Goal: Book appointment/travel/reservation

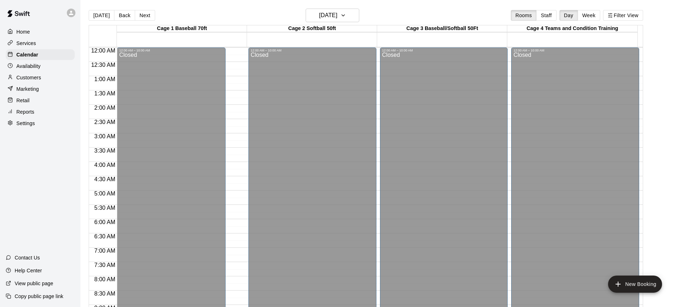
scroll to position [385, 0]
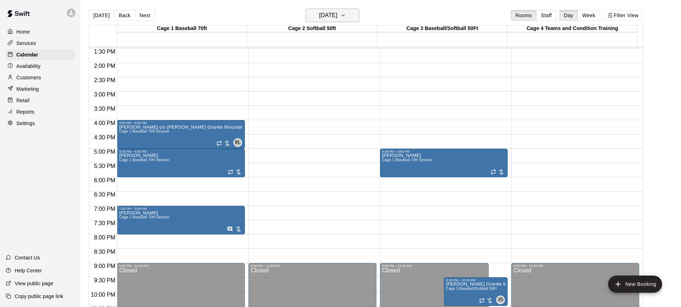
click at [346, 16] on icon "button" at bounding box center [343, 15] width 6 height 9
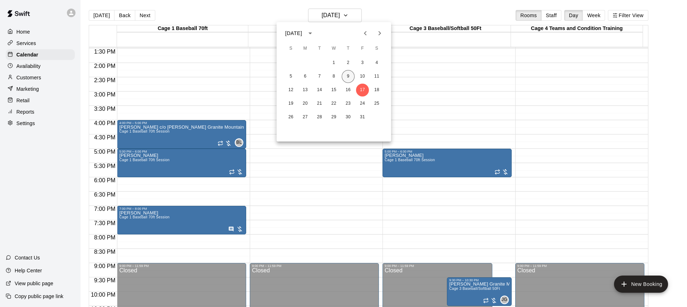
click at [348, 77] on button "9" at bounding box center [347, 76] width 13 height 13
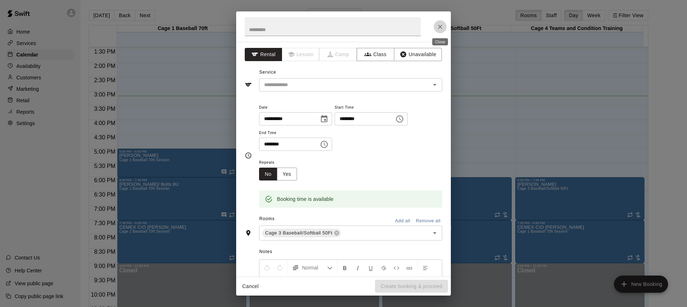
click at [442, 26] on icon "Close" at bounding box center [439, 26] width 7 height 7
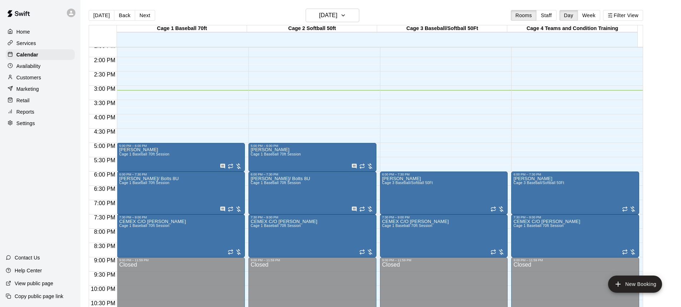
scroll to position [393, 0]
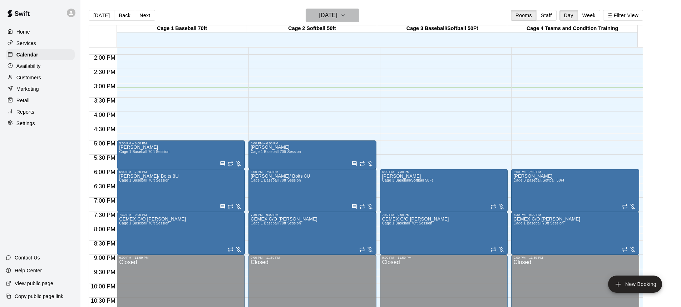
click at [346, 16] on icon "button" at bounding box center [343, 15] width 6 height 9
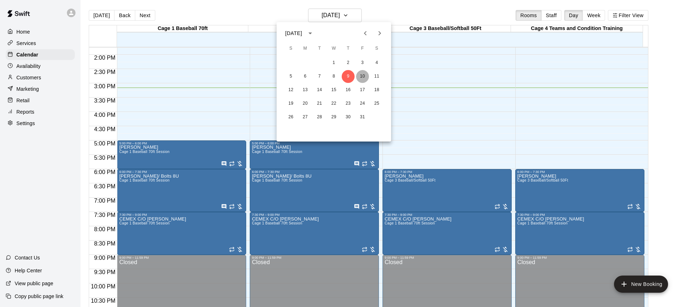
click at [360, 75] on button "10" at bounding box center [362, 76] width 13 height 13
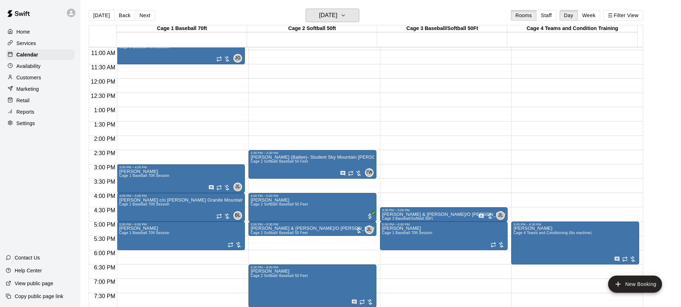
scroll to position [276, 0]
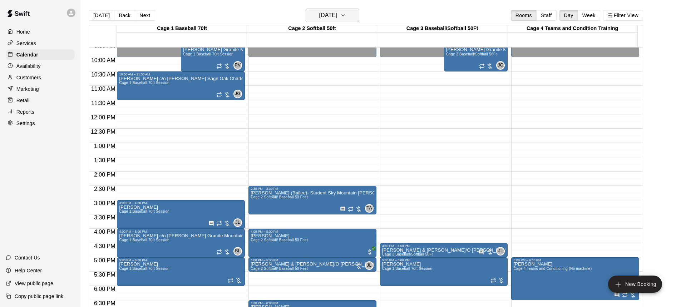
click at [346, 14] on icon "button" at bounding box center [343, 15] width 6 height 9
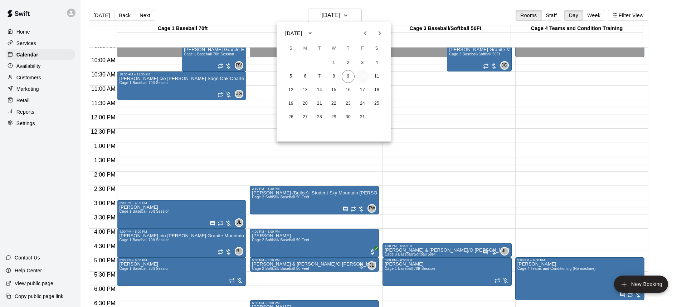
click at [362, 75] on button "10" at bounding box center [362, 76] width 13 height 13
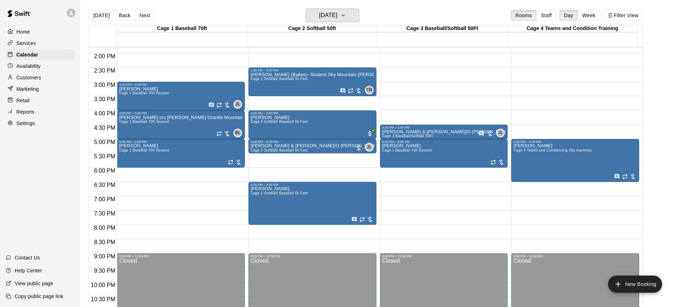
scroll to position [419, 0]
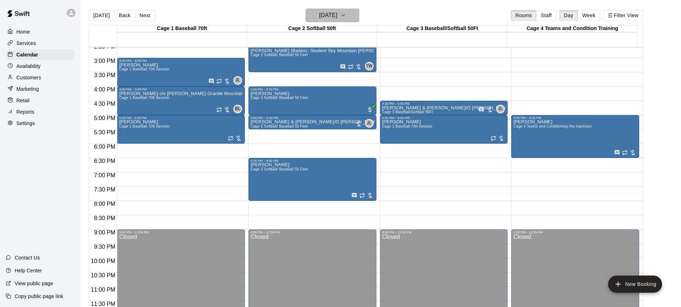
click at [346, 14] on icon "button" at bounding box center [343, 15] width 6 height 9
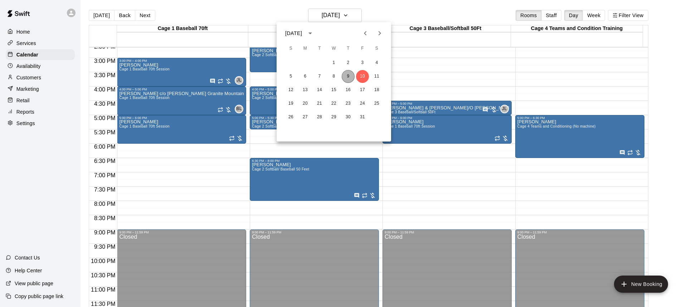
click at [347, 75] on button "9" at bounding box center [347, 76] width 13 height 13
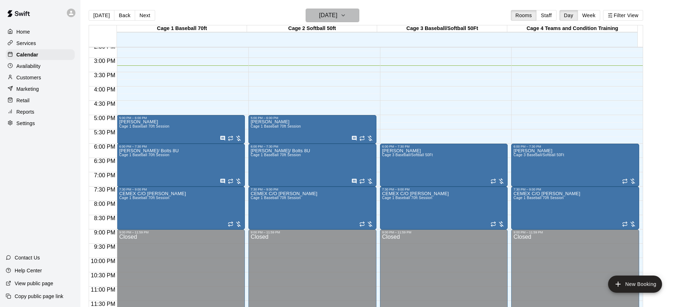
click at [345, 15] on icon "button" at bounding box center [343, 15] width 3 height 1
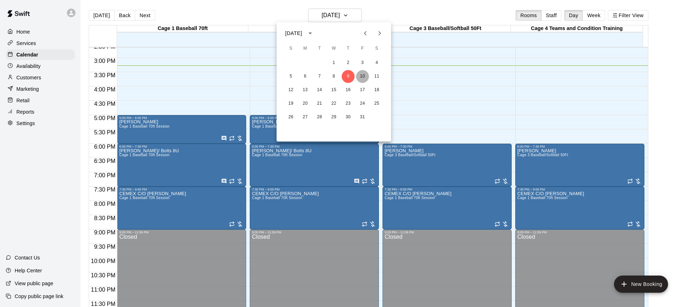
click at [361, 77] on button "10" at bounding box center [362, 76] width 13 height 13
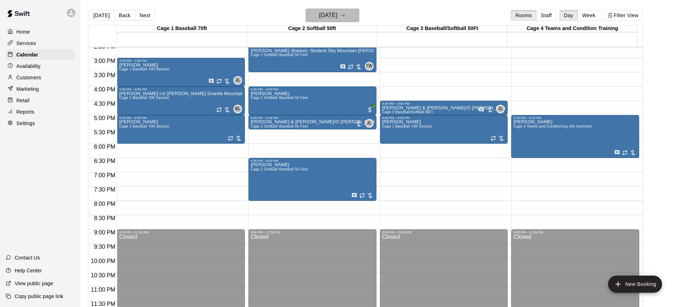
click at [346, 13] on icon "button" at bounding box center [343, 15] width 6 height 9
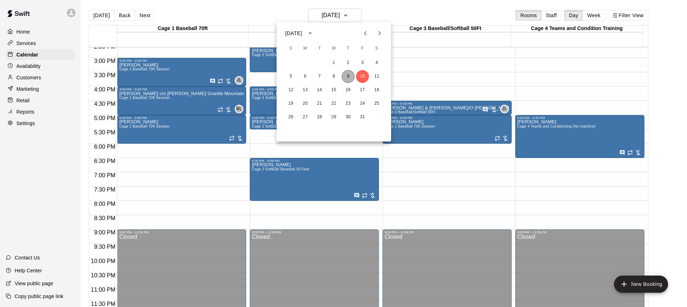
click at [349, 75] on button "9" at bounding box center [347, 76] width 13 height 13
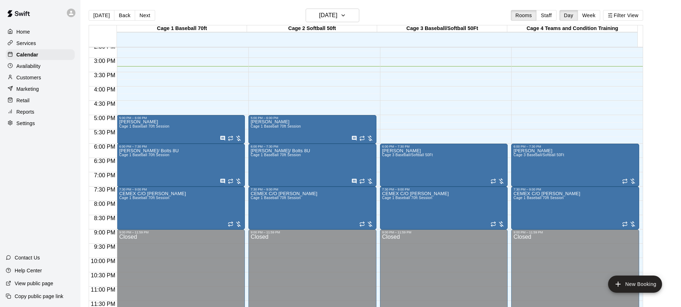
click at [25, 30] on p "Home" at bounding box center [23, 31] width 14 height 7
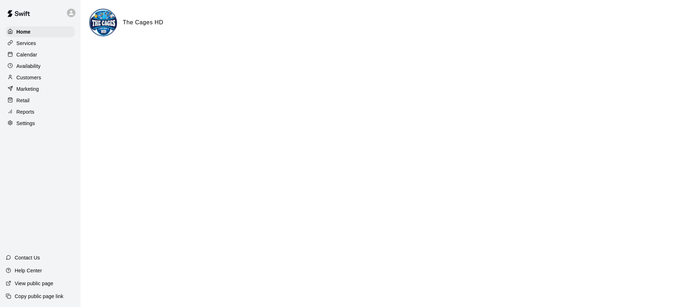
click at [25, 53] on p "Calendar" at bounding box center [26, 54] width 21 height 7
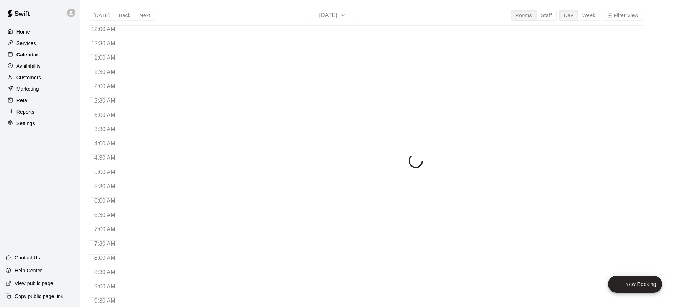
scroll to position [397, 0]
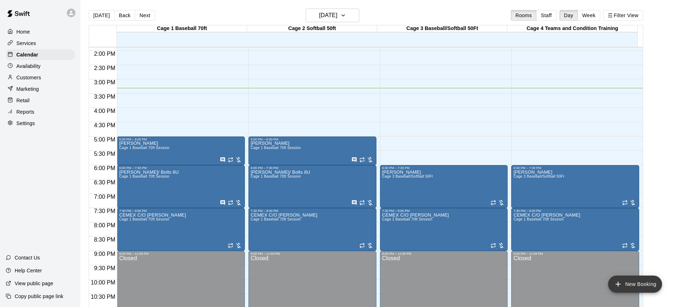
click at [637, 285] on button "New Booking" at bounding box center [635, 284] width 54 height 17
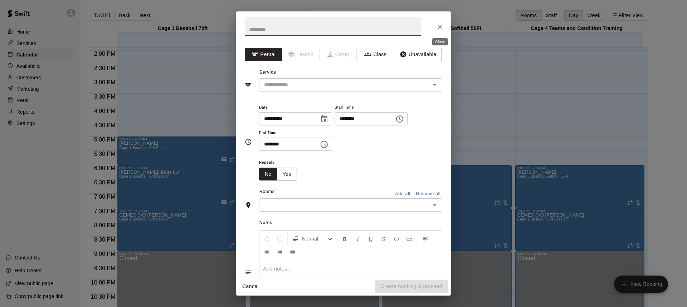
click at [441, 28] on icon "Close" at bounding box center [439, 26] width 7 height 7
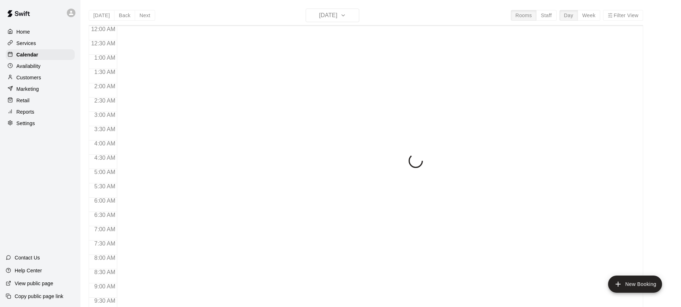
scroll to position [397, 0]
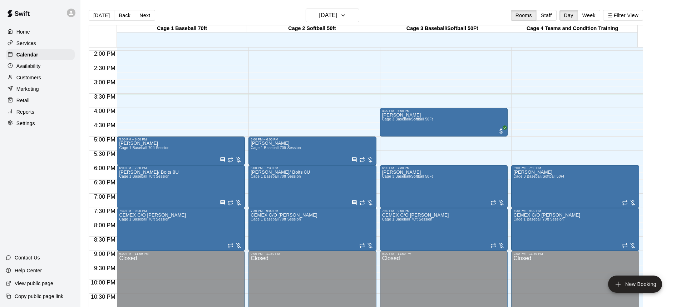
click at [33, 33] on div "Home" at bounding box center [40, 31] width 69 height 11
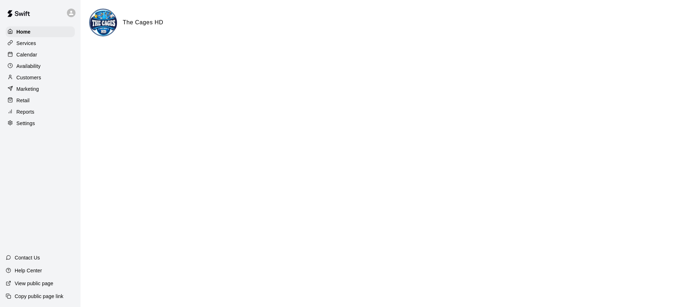
click at [28, 54] on p "Calendar" at bounding box center [26, 54] width 21 height 7
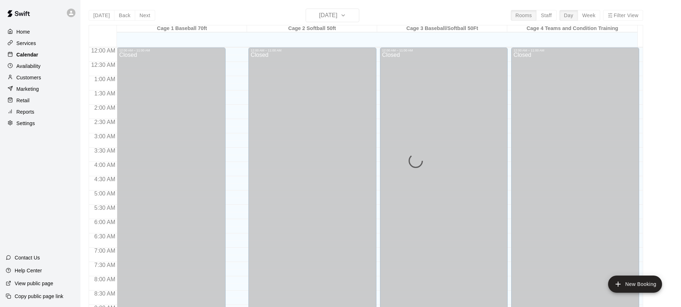
scroll to position [397, 0]
